Goal: Task Accomplishment & Management: Use online tool/utility

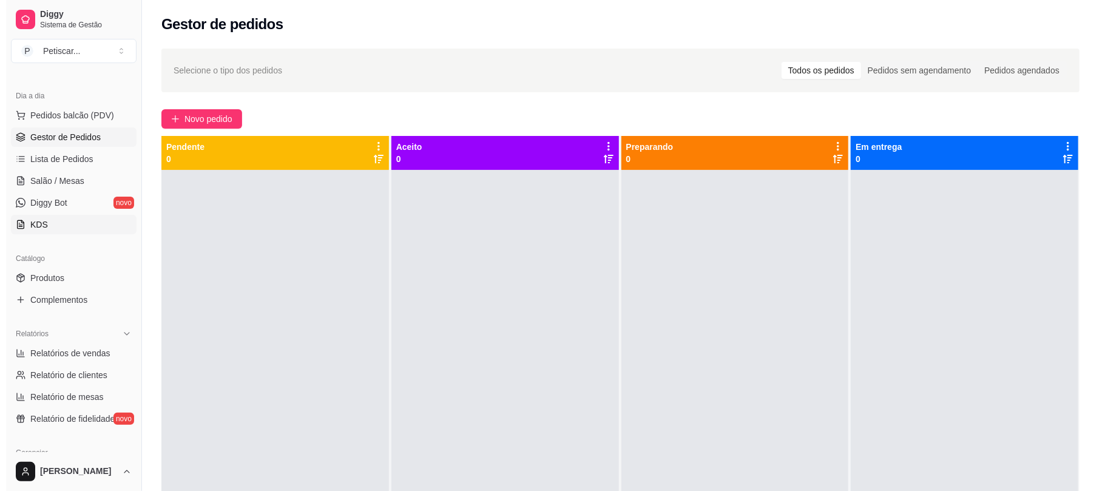
scroll to position [106, 0]
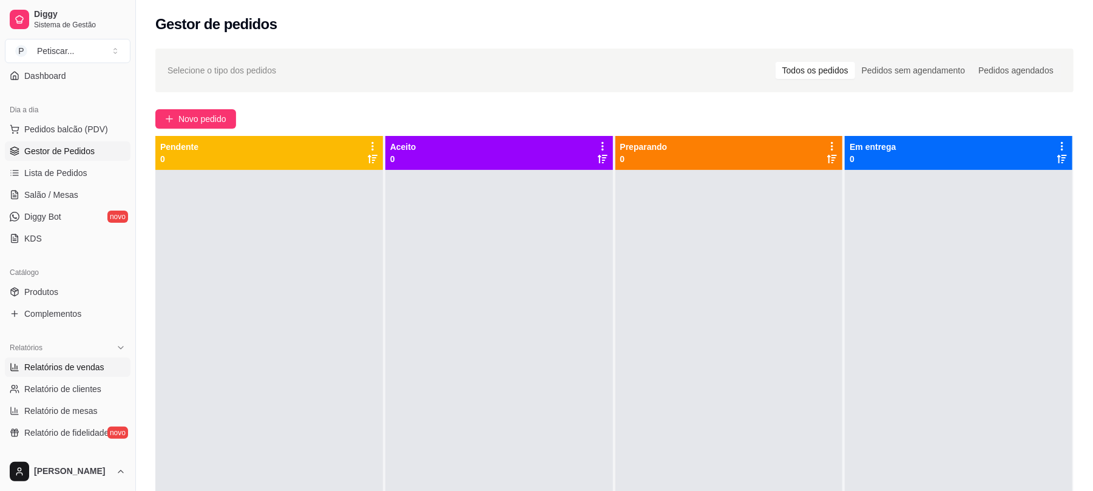
click at [40, 375] on link "Relatórios de vendas" at bounding box center [68, 367] width 126 height 19
select select "ALL"
select select "0"
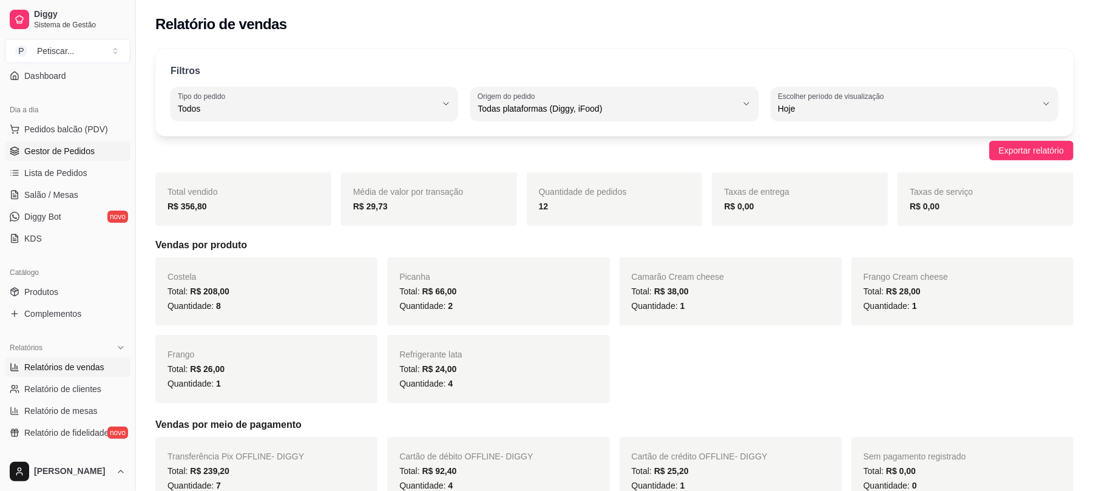
click at [73, 151] on span "Gestor de Pedidos" at bounding box center [59, 151] width 70 height 12
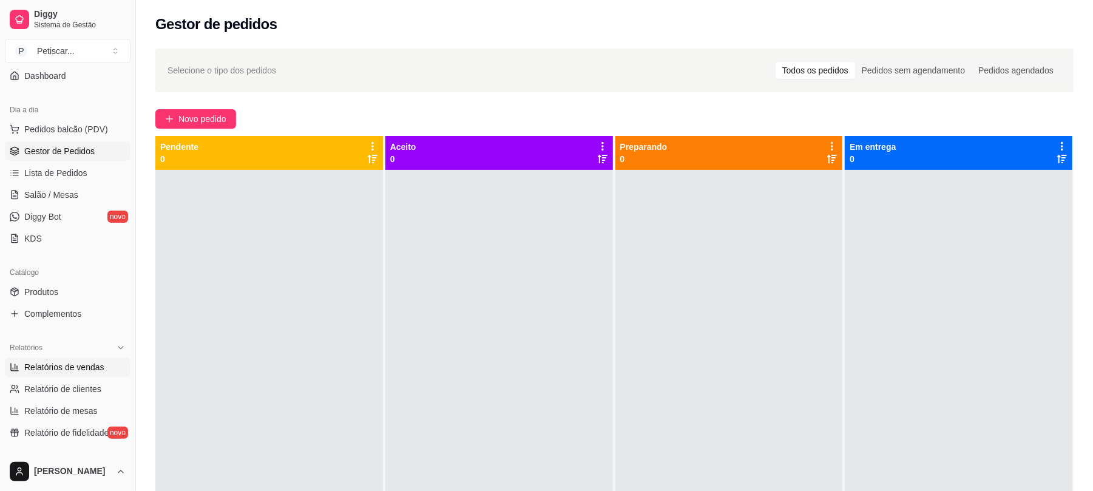
click at [35, 370] on span "Relatórios de vendas" at bounding box center [64, 367] width 80 height 12
select select "ALL"
select select "0"
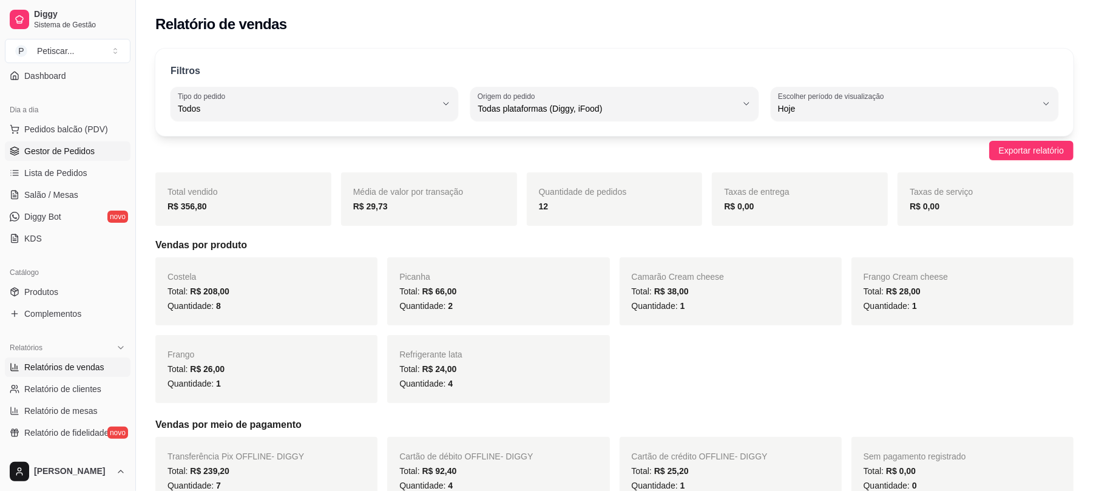
click at [28, 154] on span "Gestor de Pedidos" at bounding box center [59, 151] width 70 height 12
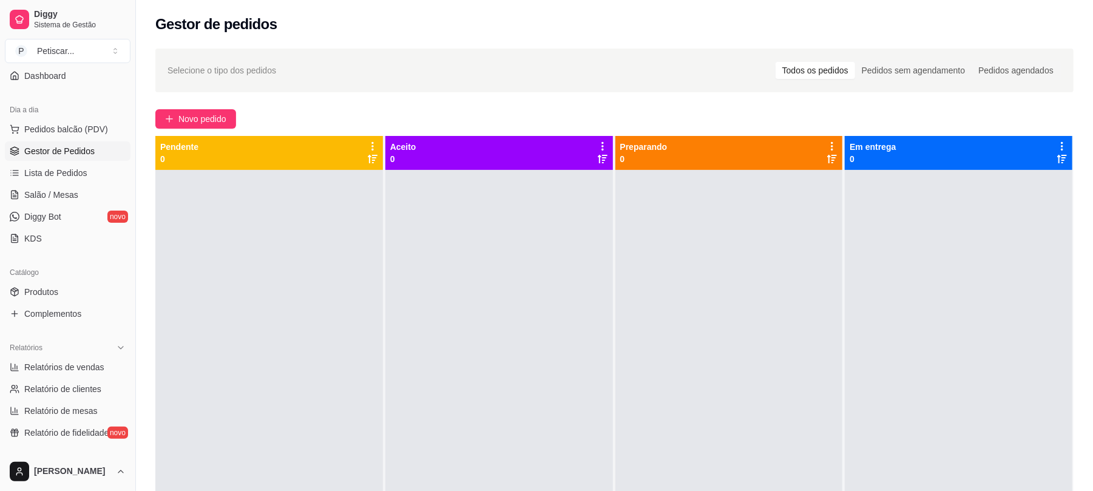
click at [206, 129] on div "Selecione o tipo dos pedidos Todos os pedidos Pedidos sem agendamento Pedidos a…" at bounding box center [614, 341] width 957 height 600
click at [208, 127] on button "Novo pedido" at bounding box center [195, 118] width 81 height 19
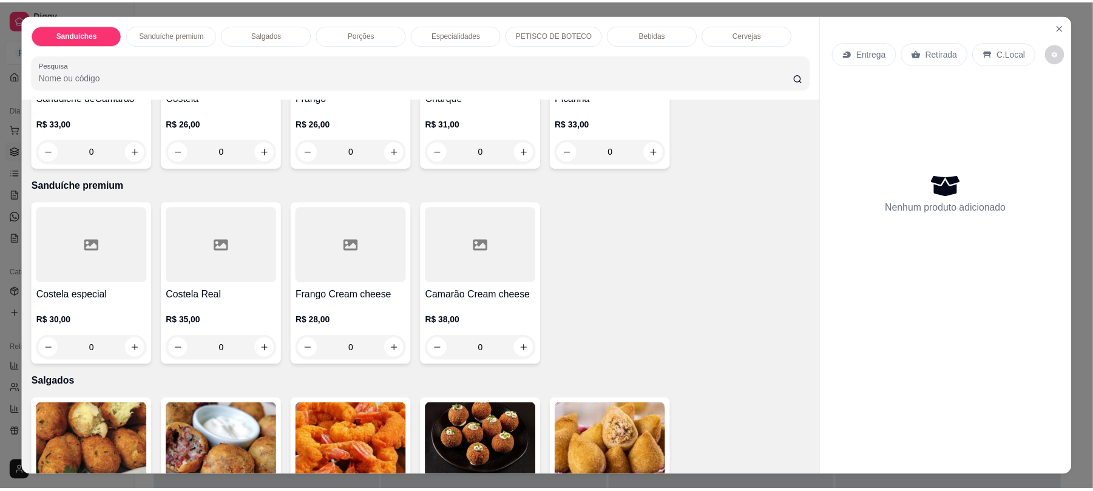
scroll to position [209, 0]
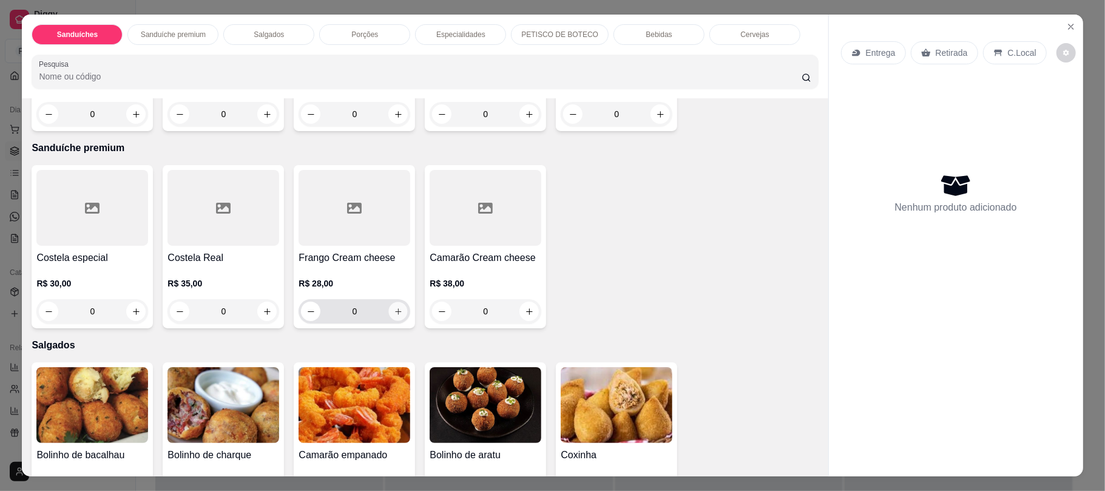
click at [392, 307] on button "increase-product-quantity" at bounding box center [398, 311] width 19 height 19
type input "1"
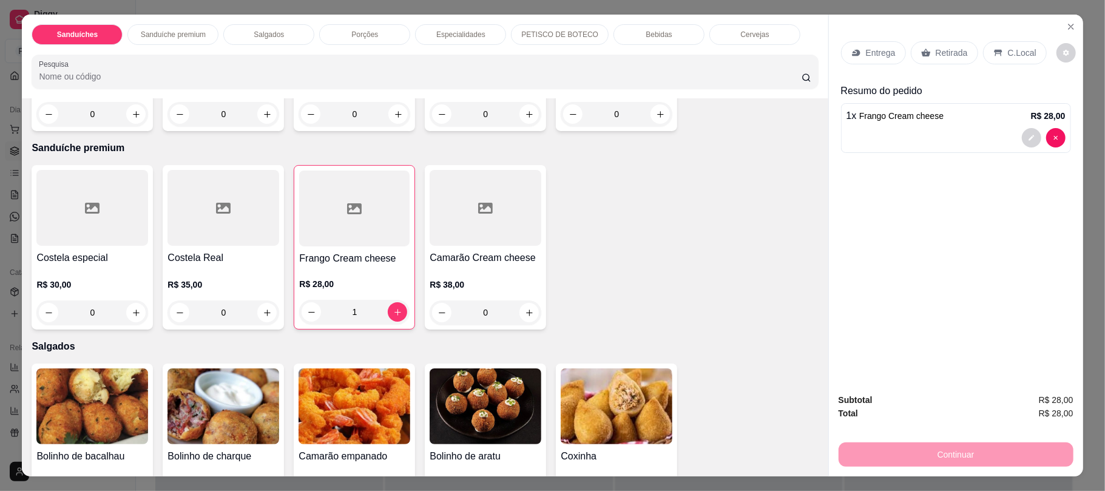
click at [926, 57] on div "Retirada" at bounding box center [944, 52] width 67 height 23
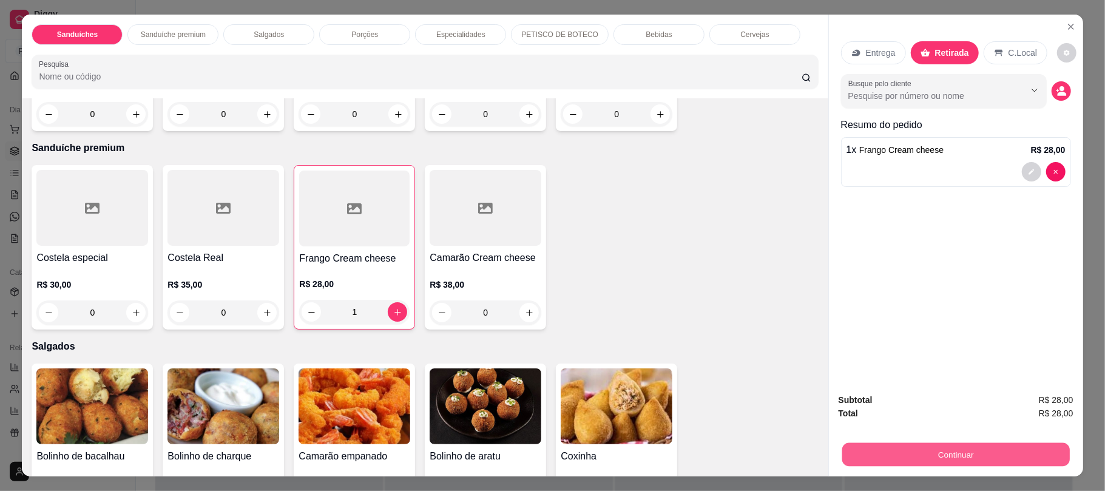
click at [957, 444] on button "Continuar" at bounding box center [956, 455] width 228 height 24
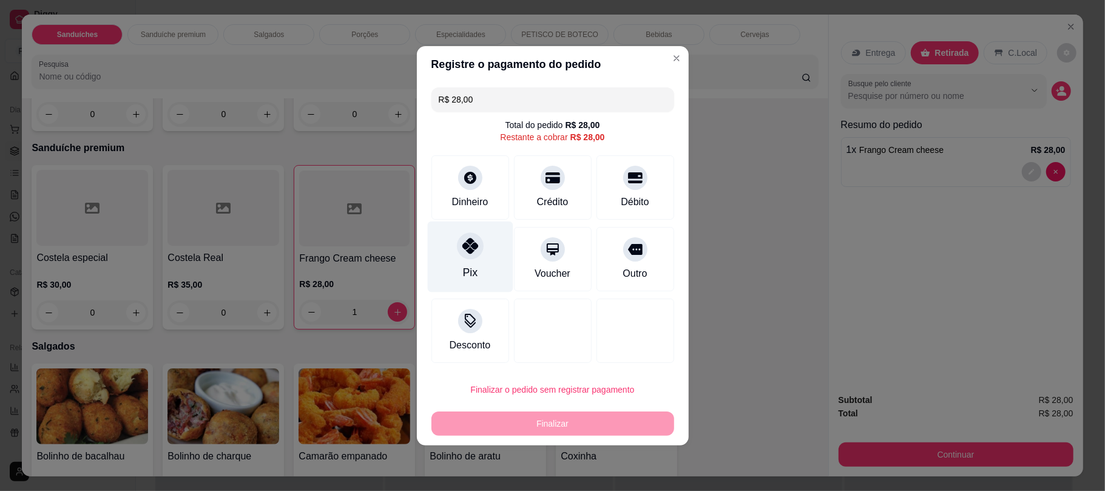
click at [484, 234] on div "Pix" at bounding box center [470, 256] width 86 height 71
type input "R$ 0,00"
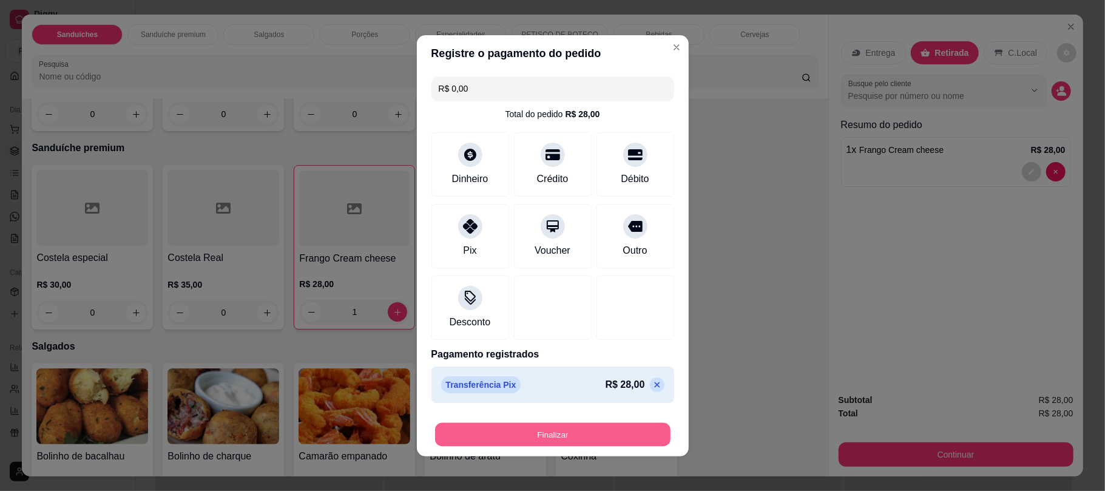
click at [525, 435] on button "Finalizar" at bounding box center [553, 434] width 236 height 24
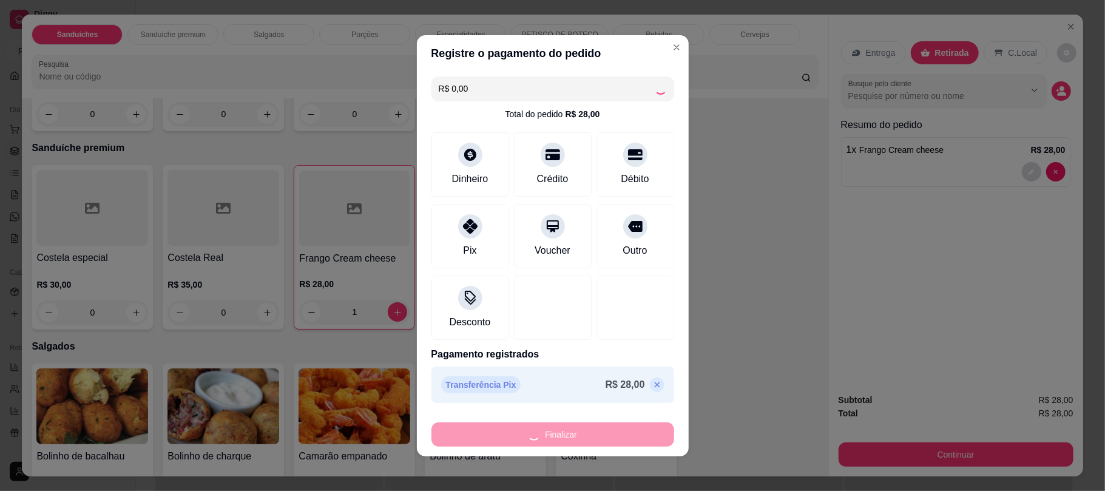
type input "0"
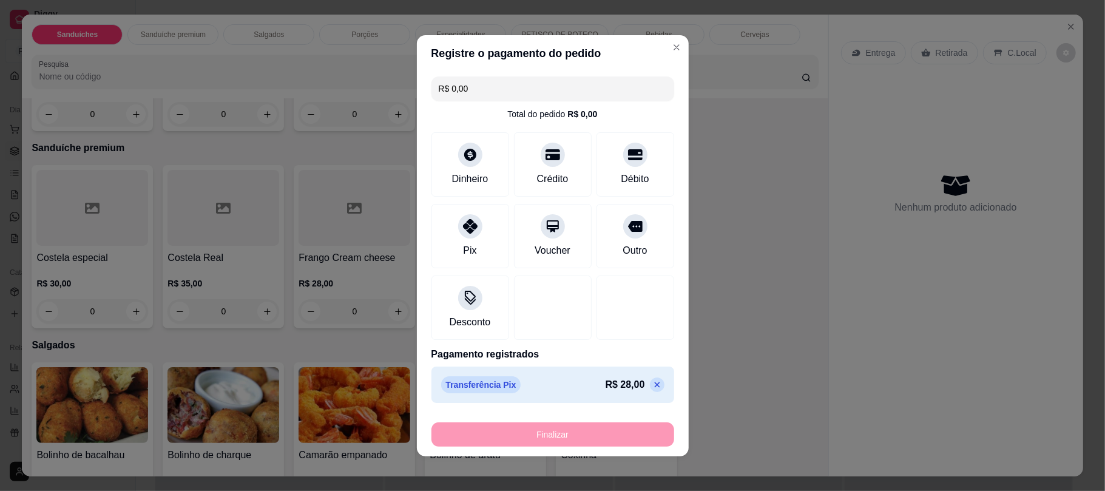
type input "-R$ 28,00"
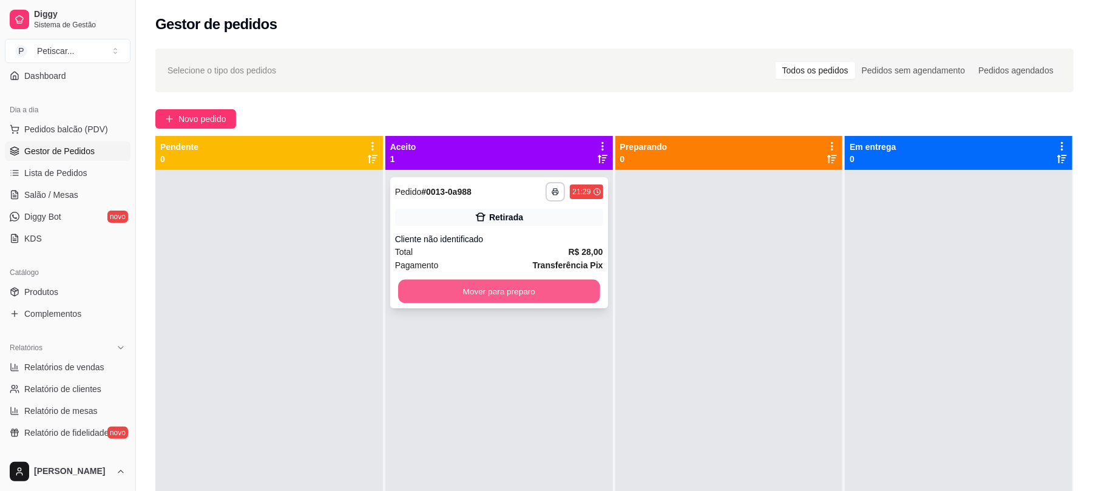
click at [525, 297] on button "Mover para preparo" at bounding box center [499, 292] width 202 height 24
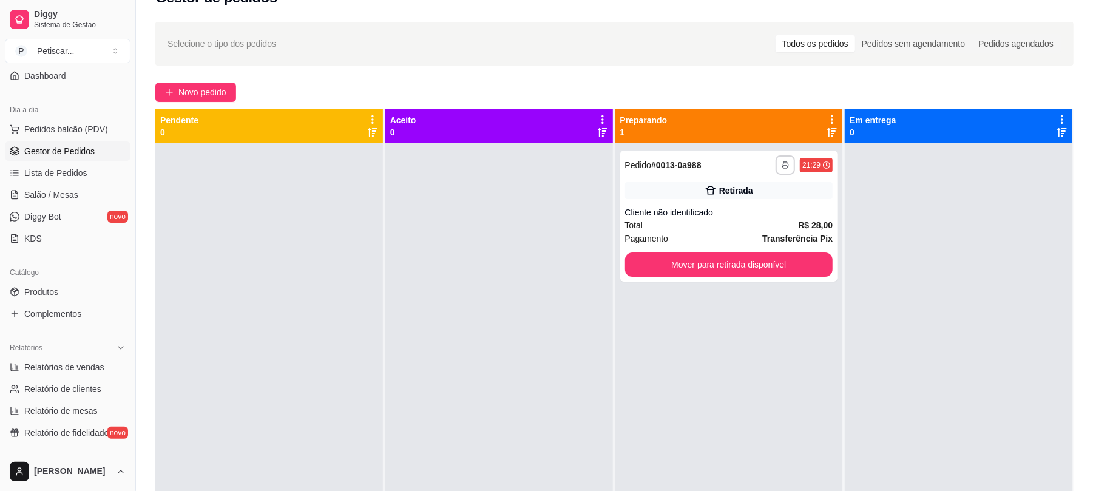
scroll to position [36, 0]
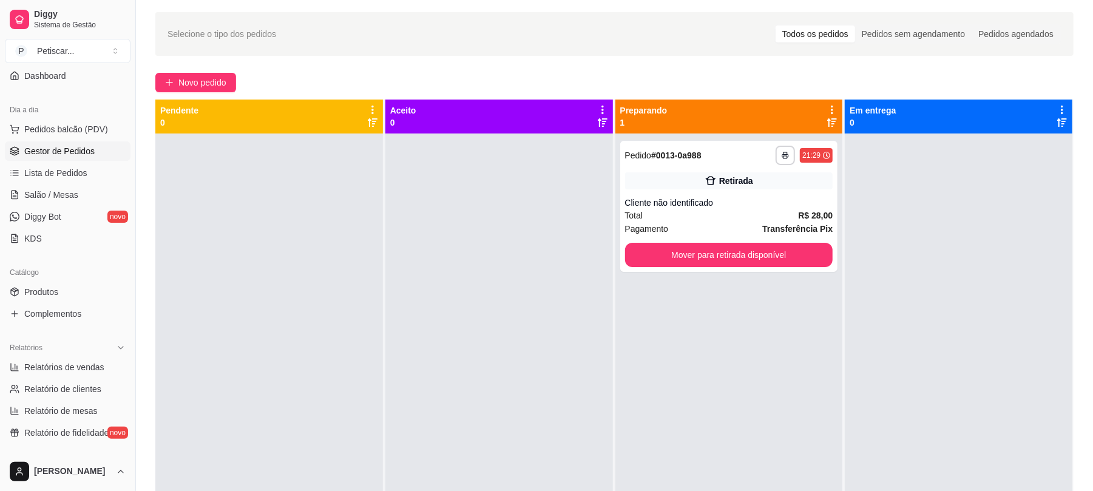
click at [669, 392] on div "**********" at bounding box center [730, 379] width 228 height 491
click at [800, 242] on div "**********" at bounding box center [729, 206] width 218 height 131
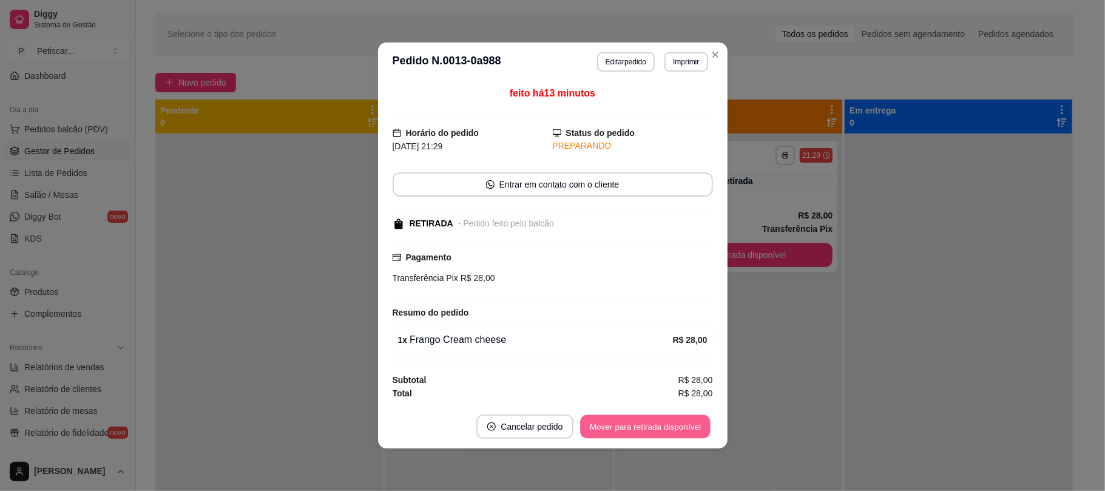
click at [657, 430] on button "Mover para retirada disponível" at bounding box center [646, 427] width 130 height 24
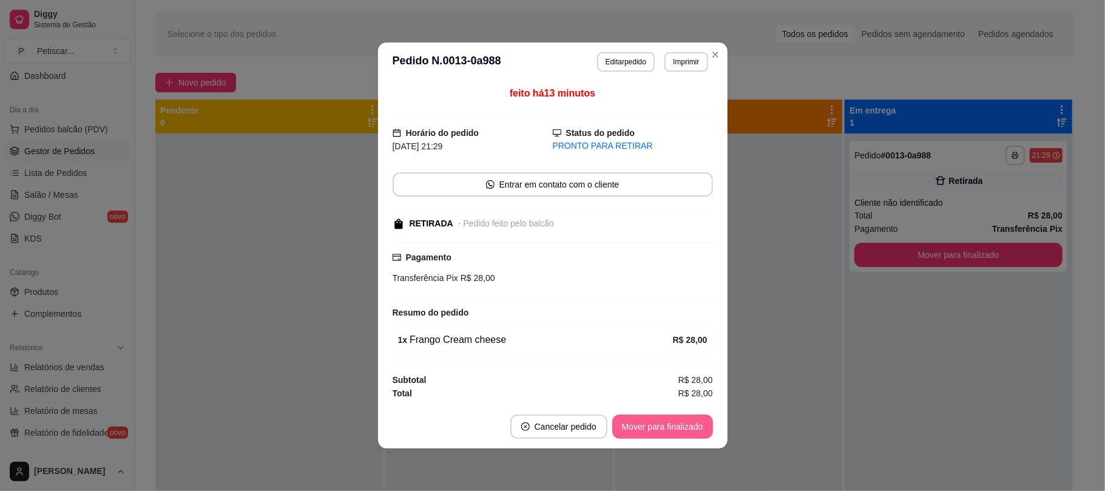
click at [657, 430] on button "Mover para finalizado" at bounding box center [662, 427] width 101 height 24
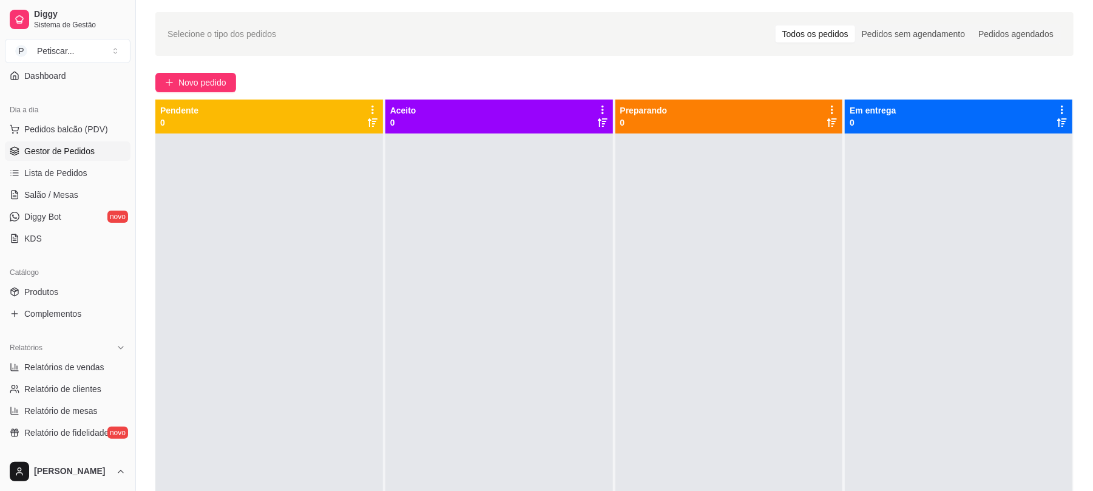
click at [254, 290] on div at bounding box center [269, 379] width 228 height 491
click at [197, 78] on span "Novo pedido" at bounding box center [202, 82] width 48 height 13
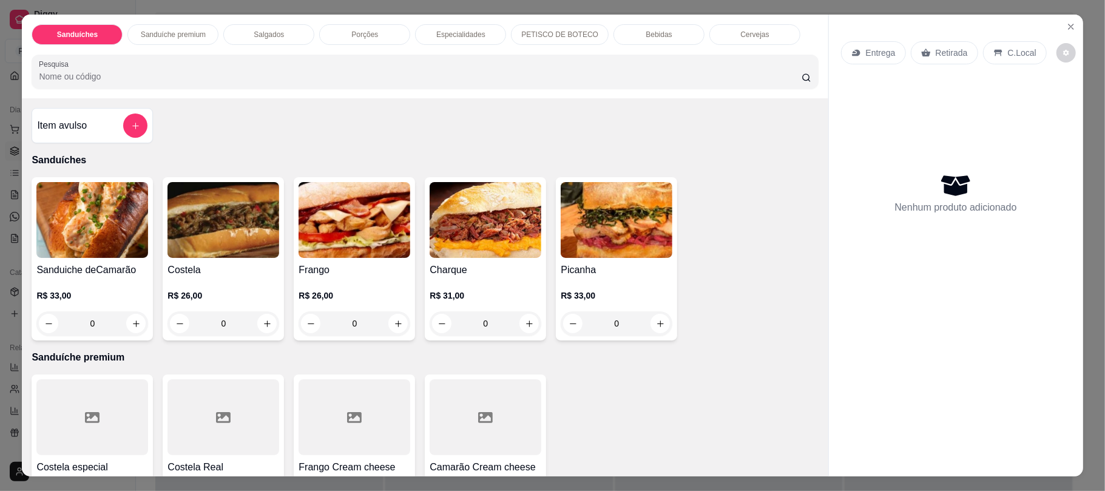
click at [262, 325] on div "0" at bounding box center [224, 323] width 112 height 24
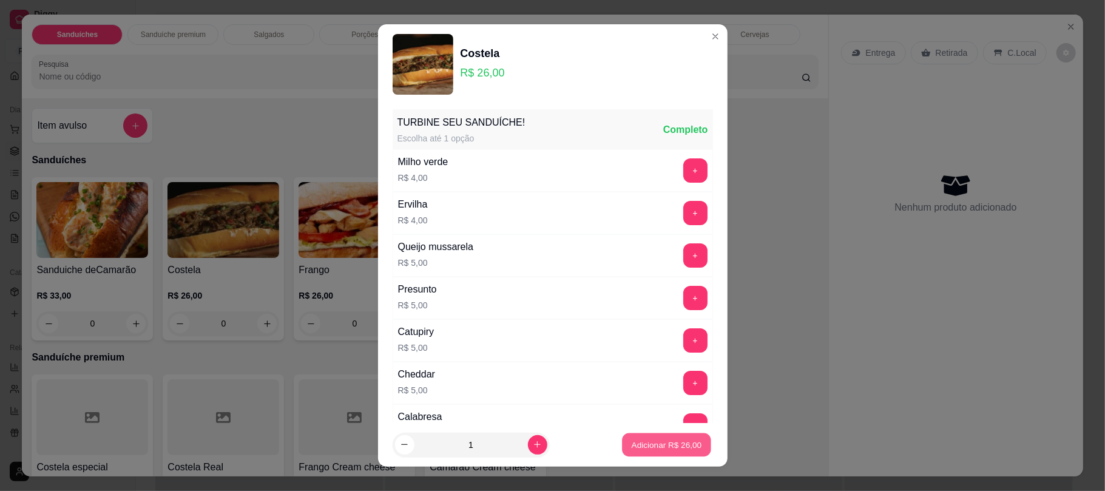
click at [657, 452] on button "Adicionar R$ 26,00" at bounding box center [667, 445] width 89 height 24
type input "1"
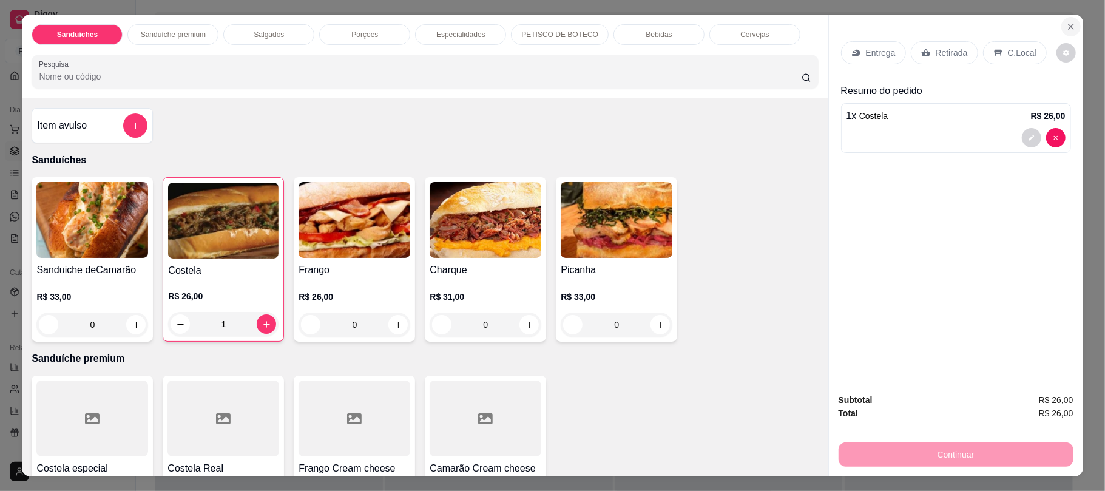
click at [1067, 19] on button "Close" at bounding box center [1071, 26] width 19 height 19
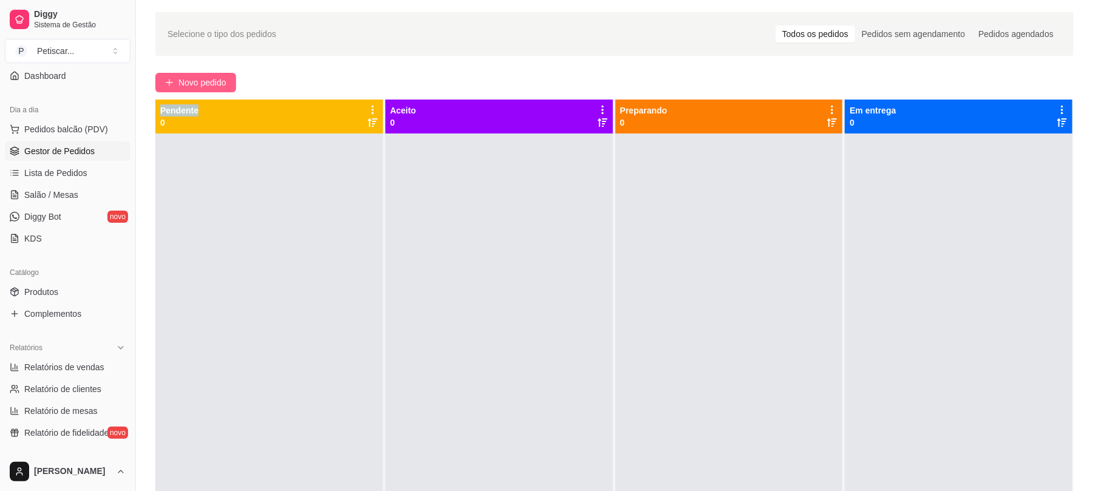
drag, startPoint x: 223, startPoint y: 92, endPoint x: 217, endPoint y: 81, distance: 13.3
click at [217, 81] on div "Selecione o tipo dos pedidos Todos os pedidos Pedidos sem agendamento Pedidos a…" at bounding box center [614, 305] width 957 height 600
click at [217, 81] on span "Novo pedido" at bounding box center [202, 82] width 48 height 13
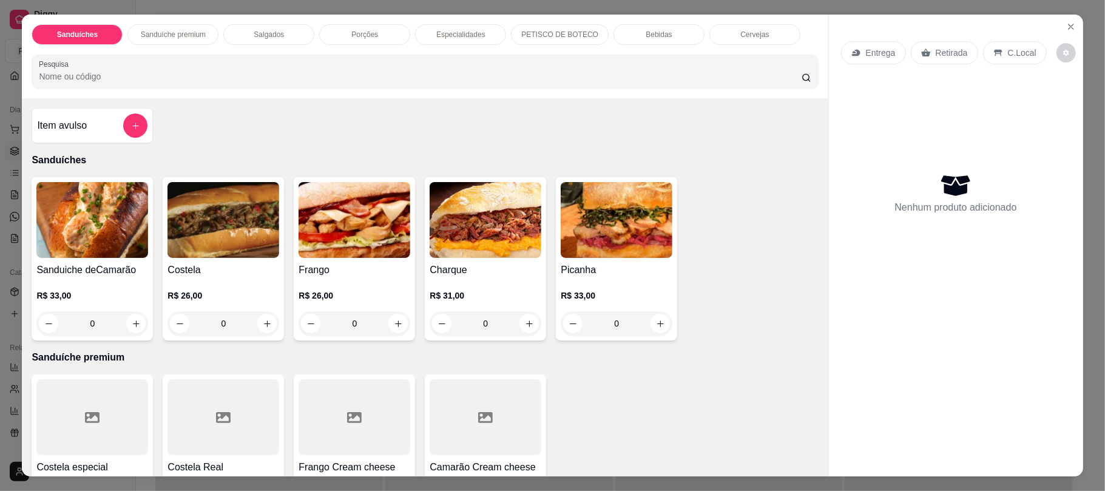
click at [265, 324] on div "0" at bounding box center [224, 323] width 112 height 24
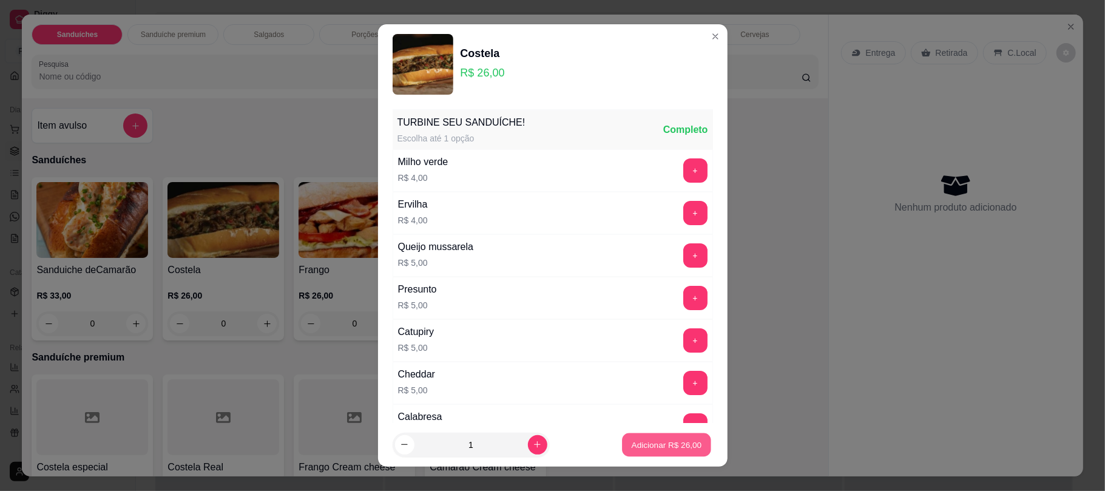
click at [632, 441] on p "Adicionar R$ 26,00" at bounding box center [667, 445] width 70 height 12
type input "1"
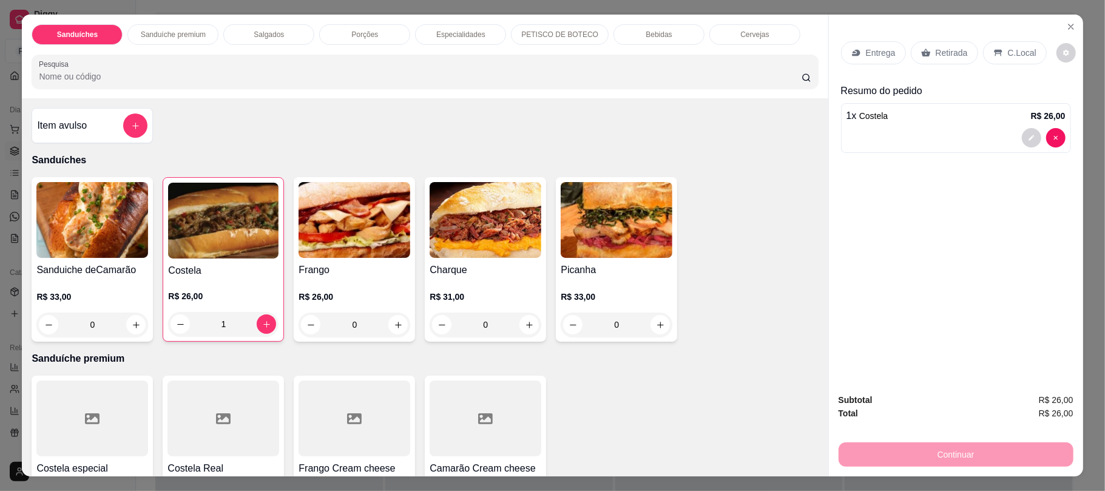
click at [945, 56] on p "Retirada" at bounding box center [952, 53] width 32 height 12
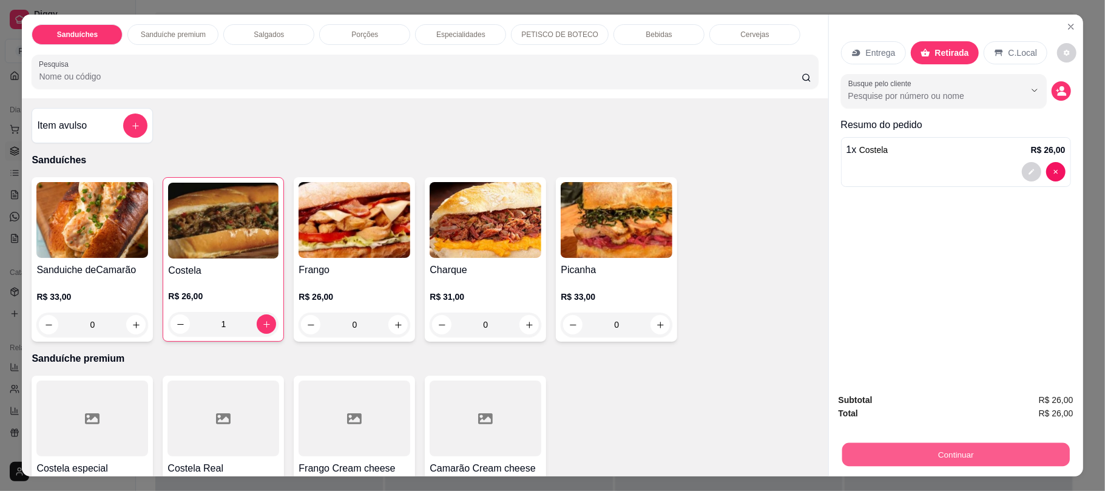
click at [928, 463] on button "Continuar" at bounding box center [956, 455] width 228 height 24
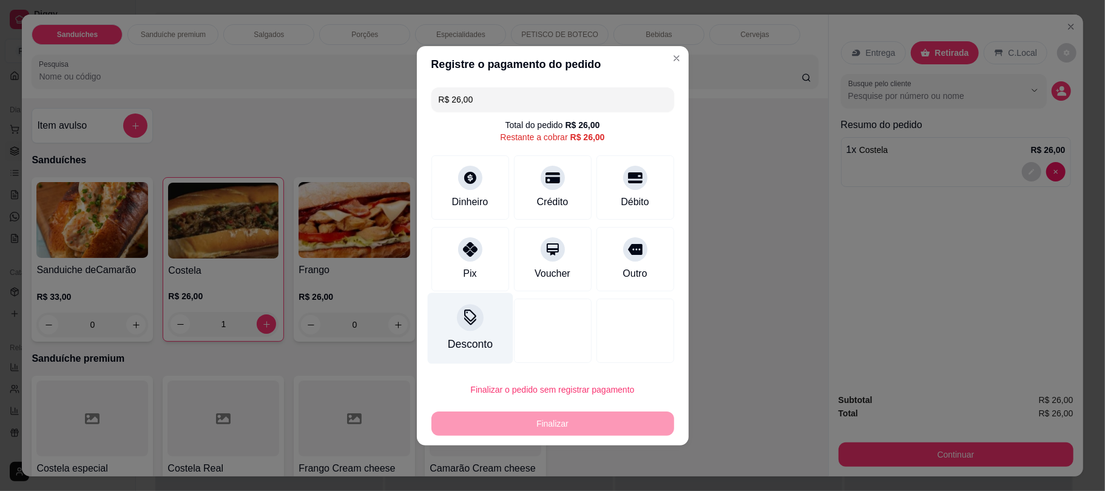
click at [469, 325] on icon at bounding box center [470, 318] width 16 height 16
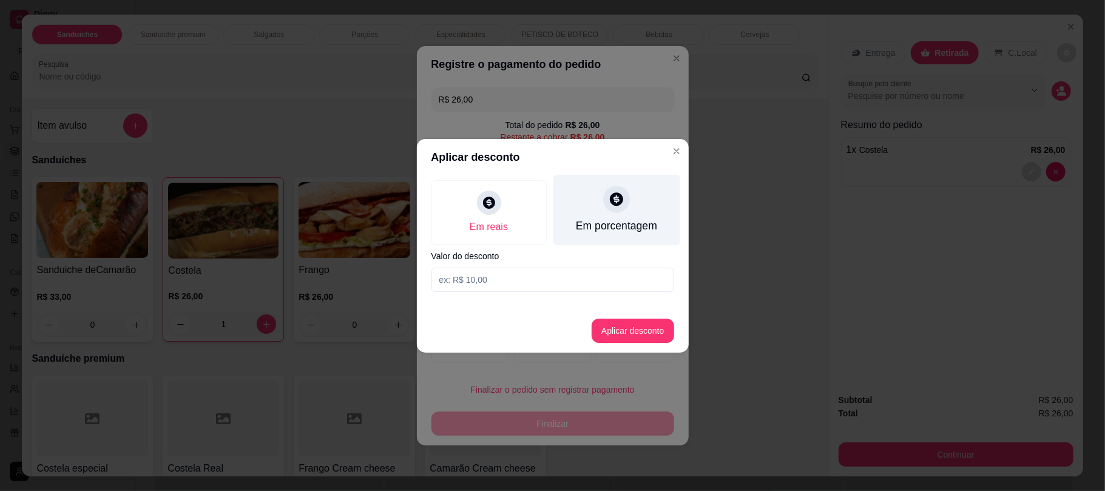
click at [617, 203] on icon at bounding box center [616, 198] width 13 height 13
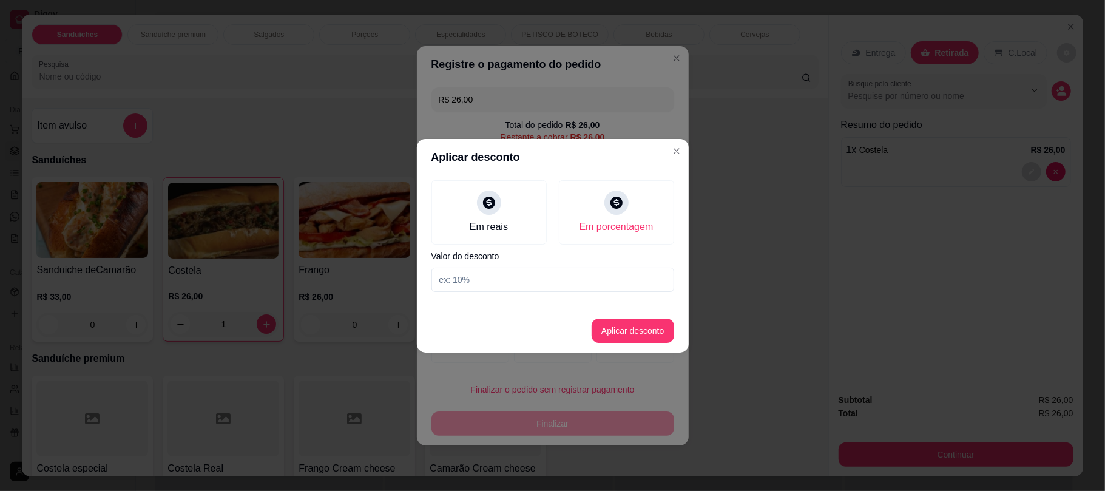
click at [547, 271] on input at bounding box center [553, 280] width 243 height 24
type input "30"
click at [642, 341] on button "Aplicar desconto" at bounding box center [633, 331] width 80 height 24
type input "R$ 18,20"
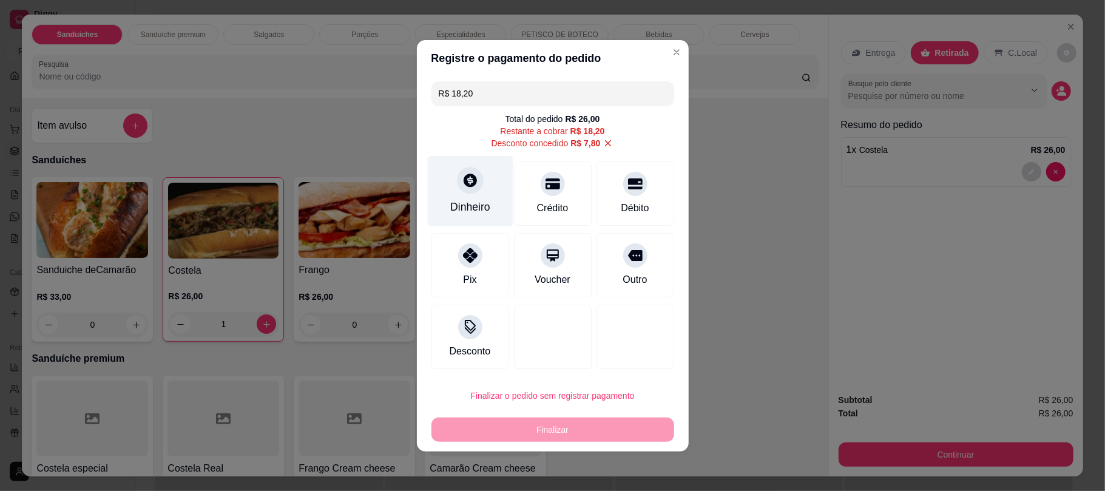
click at [477, 204] on div "Dinheiro" at bounding box center [470, 207] width 40 height 16
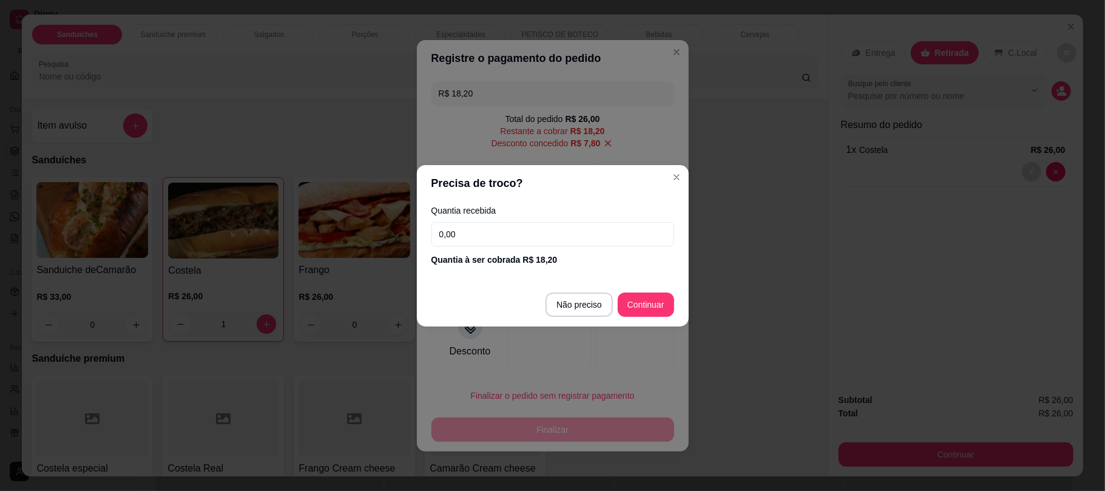
click at [478, 224] on input "0,00" at bounding box center [553, 234] width 243 height 24
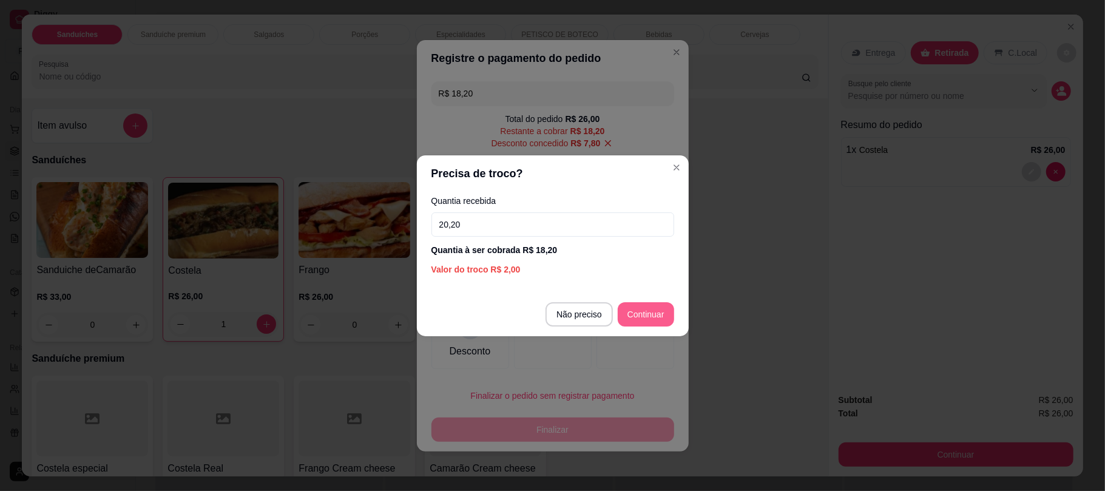
type input "20,20"
type input "R$ 0,00"
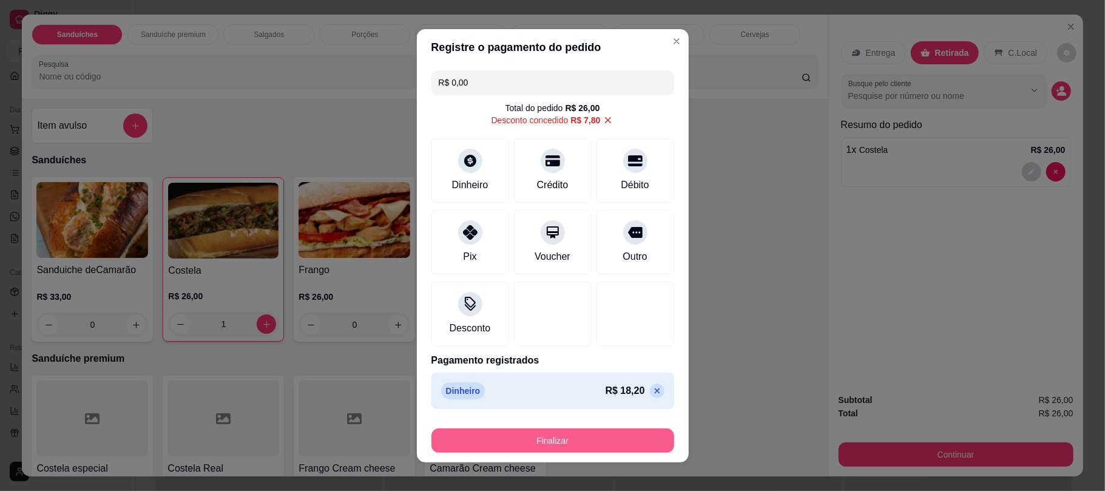
click at [595, 436] on button "Finalizar" at bounding box center [553, 441] width 243 height 24
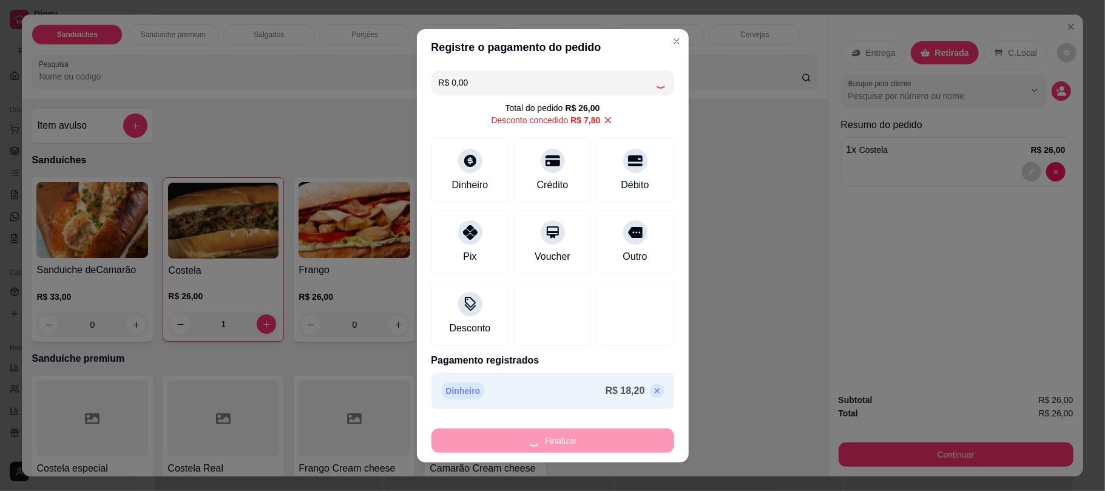
type input "0"
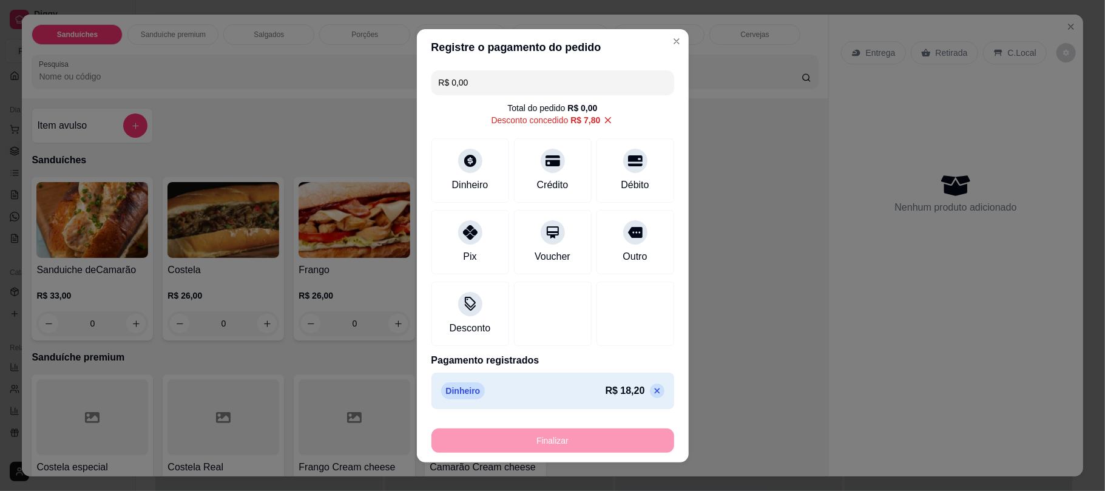
type input "-R$ 26,00"
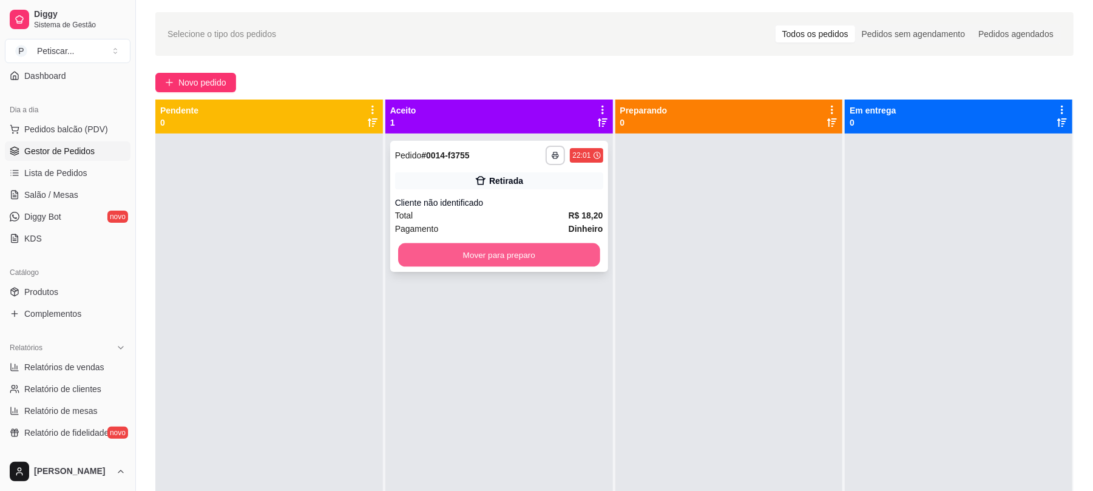
click at [515, 251] on button "Mover para preparo" at bounding box center [499, 255] width 202 height 24
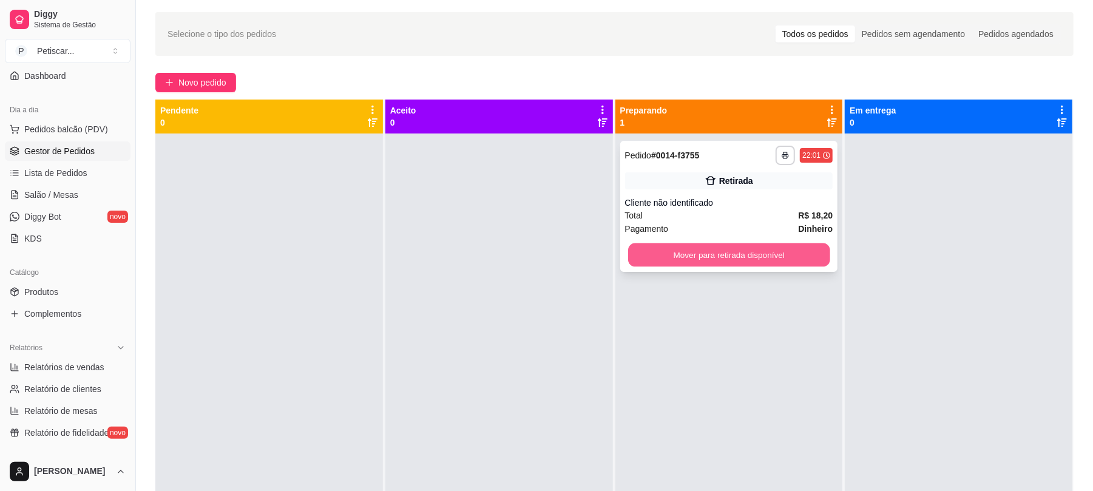
click at [637, 255] on button "Mover para retirada disponível" at bounding box center [729, 255] width 202 height 24
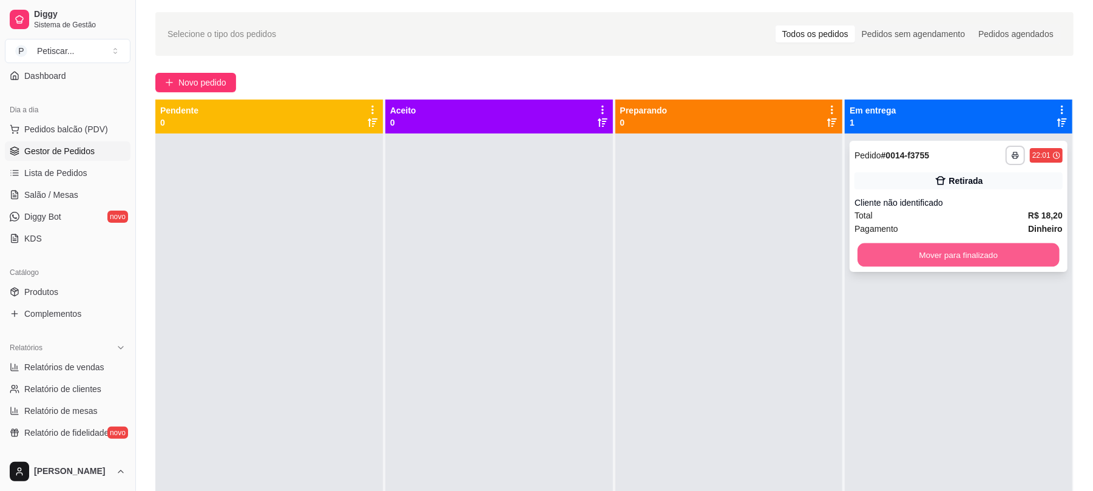
click at [897, 244] on button "Mover para finalizado" at bounding box center [959, 255] width 202 height 24
